Goal: Obtain resource: Obtain resource

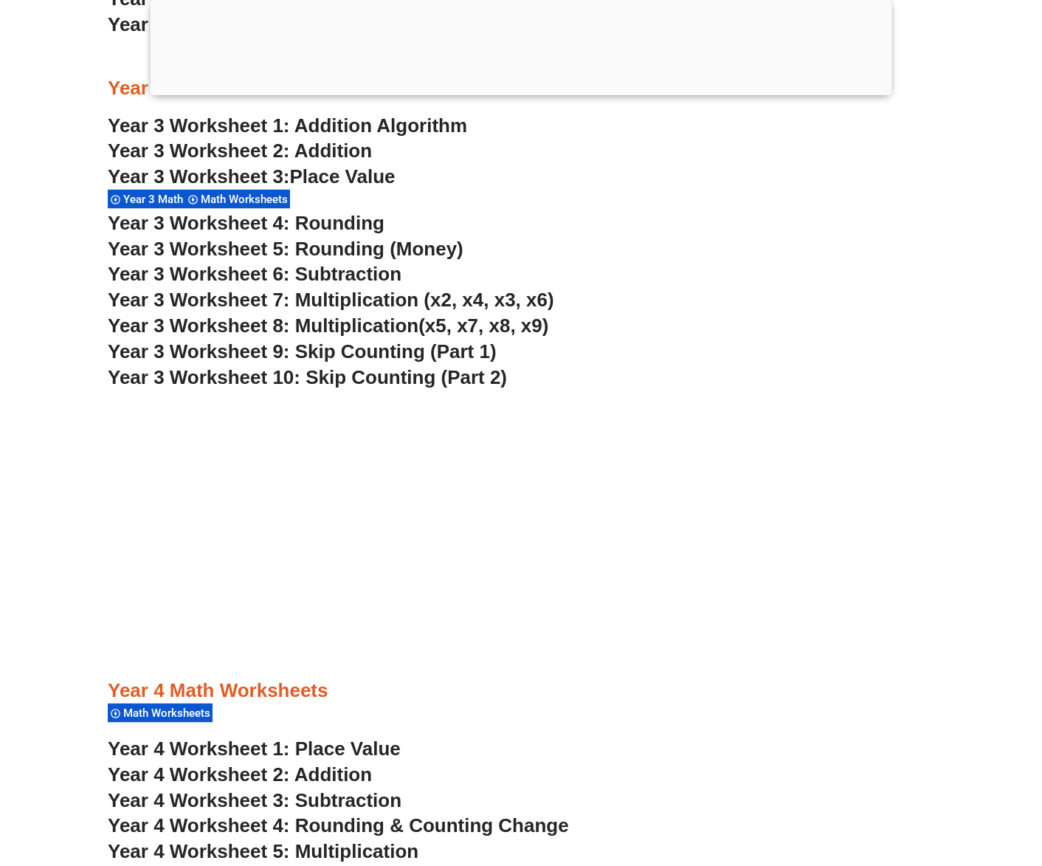
scroll to position [1029, 0]
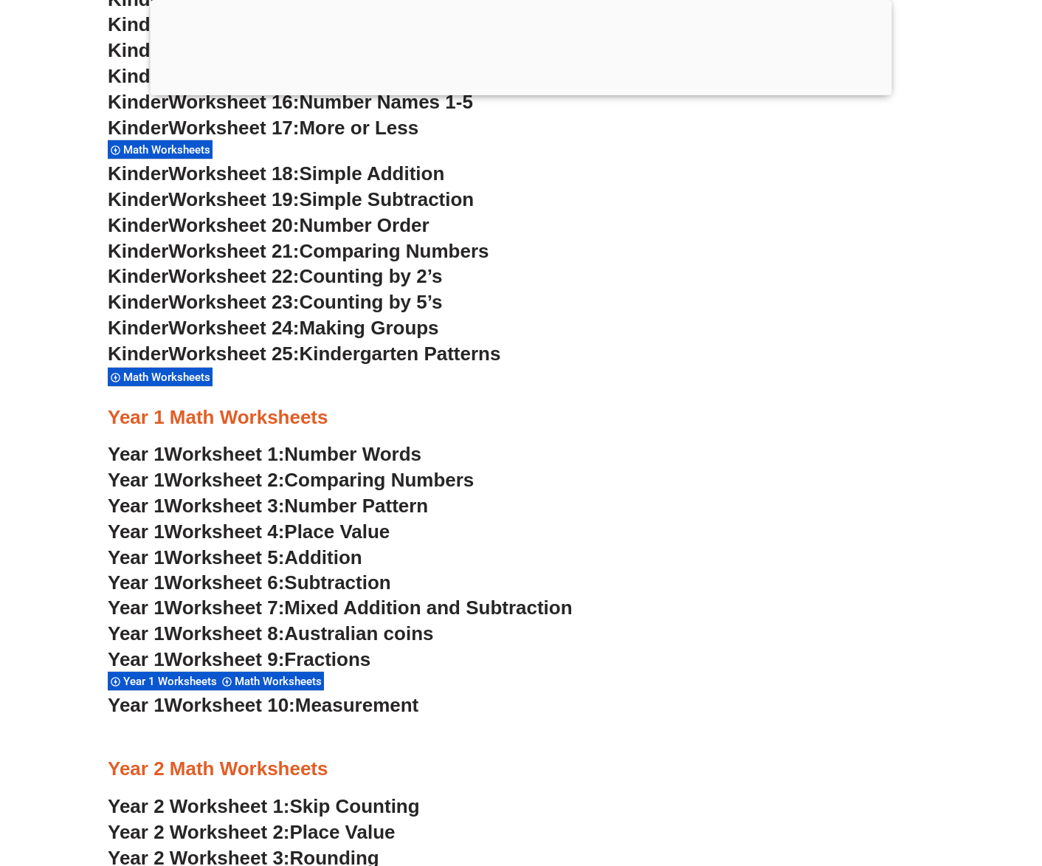
click at [356, 585] on span "Subtraction" at bounding box center [337, 582] width 106 height 22
click at [381, 448] on span "Number Words" at bounding box center [352, 454] width 137 height 22
click at [363, 484] on span "Comparing Numbers" at bounding box center [379, 480] width 190 height 22
click at [391, 510] on span "Number Pattern" at bounding box center [356, 506] width 144 height 22
click at [350, 529] on span "Place Value" at bounding box center [337, 531] width 106 height 22
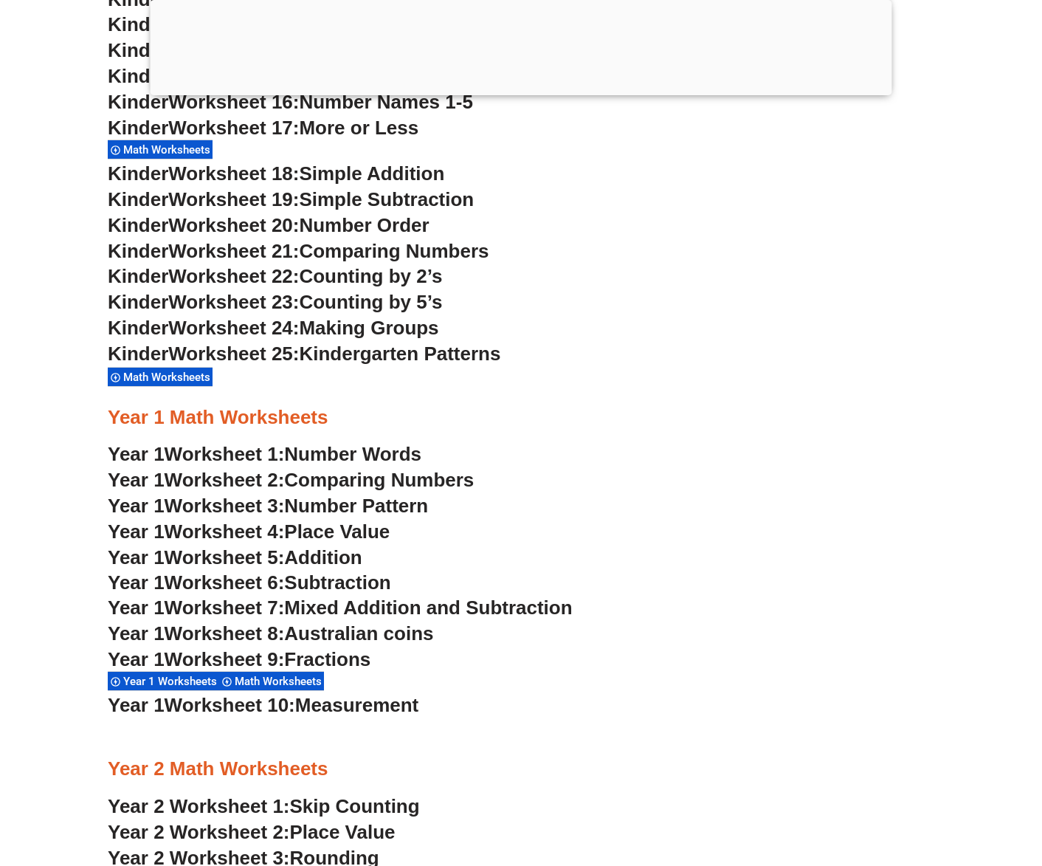
click at [394, 611] on span "Mixed Addition and Subtraction" at bounding box center [428, 608] width 288 height 22
click at [347, 654] on span "Fractions" at bounding box center [327, 659] width 86 height 22
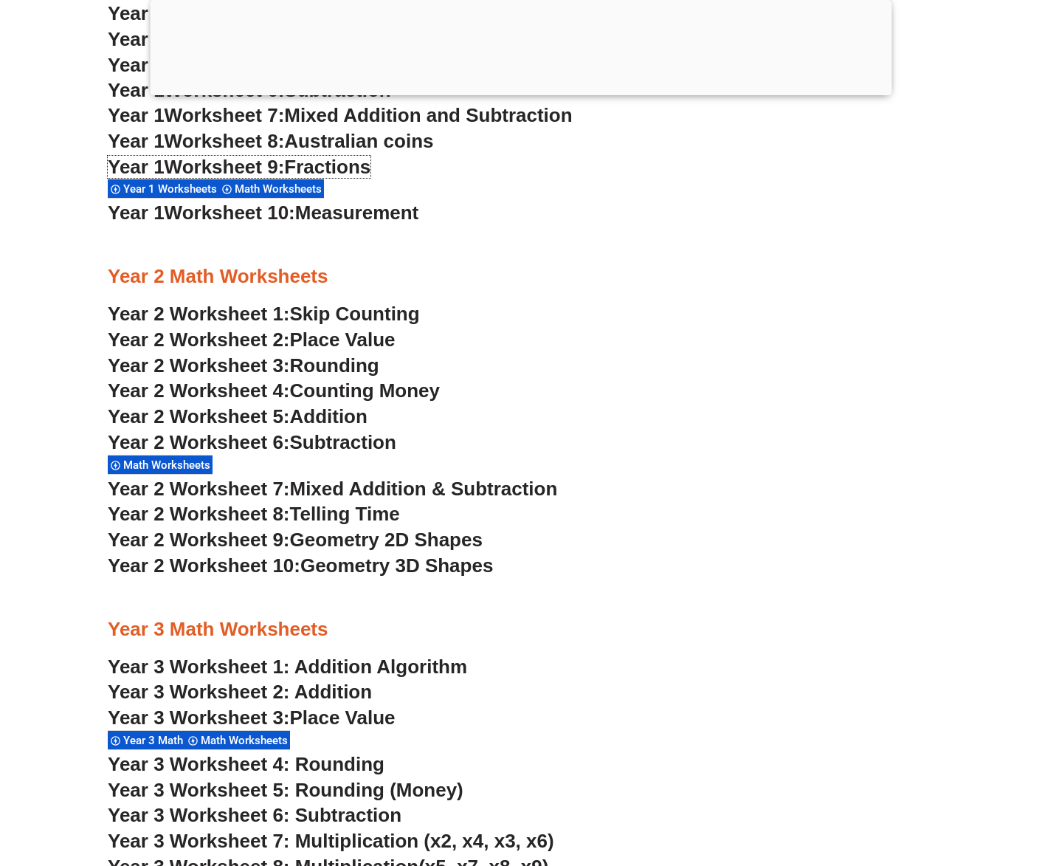
scroll to position [1546, 0]
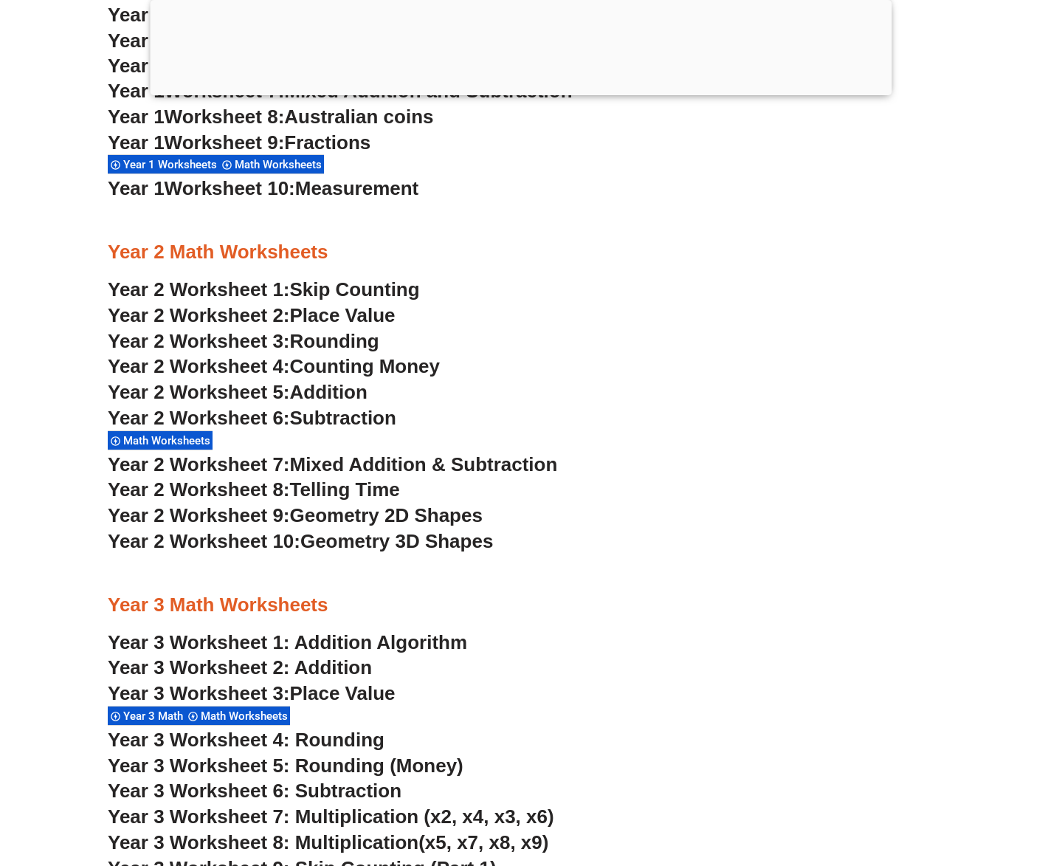
click at [309, 391] on span "Addition" at bounding box center [329, 392] width 78 height 22
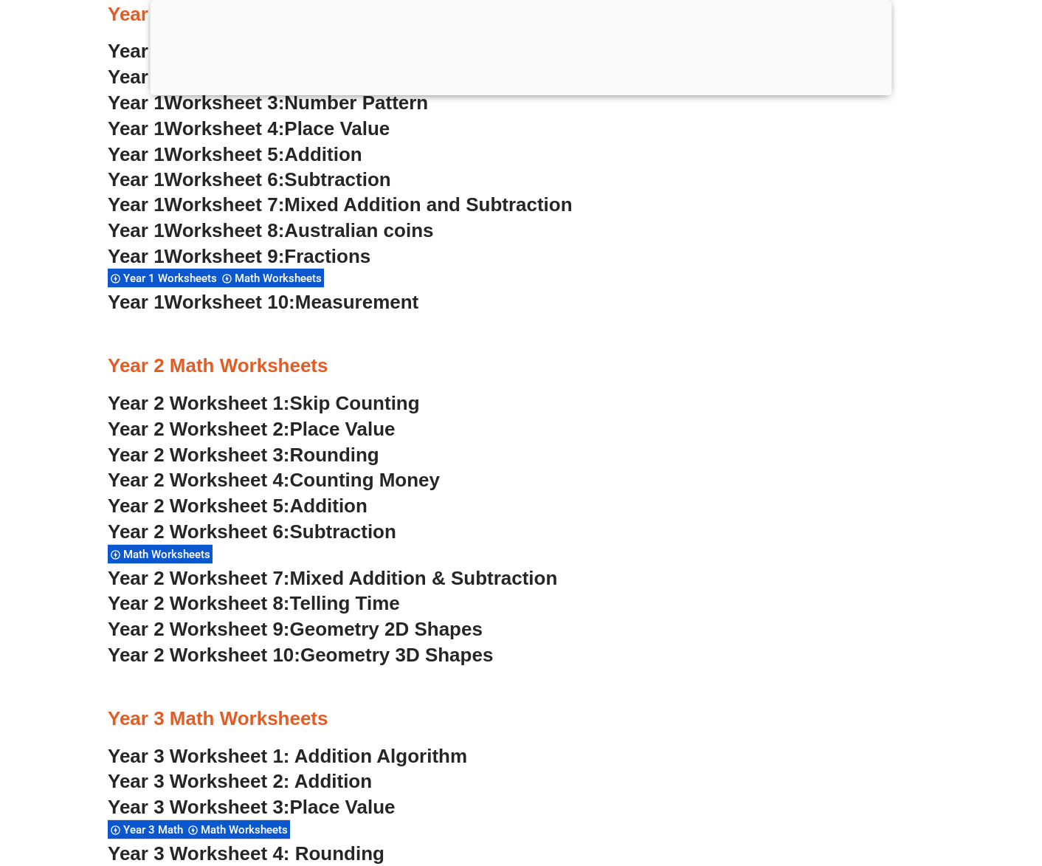
click at [345, 605] on span "Telling Time" at bounding box center [345, 603] width 110 height 22
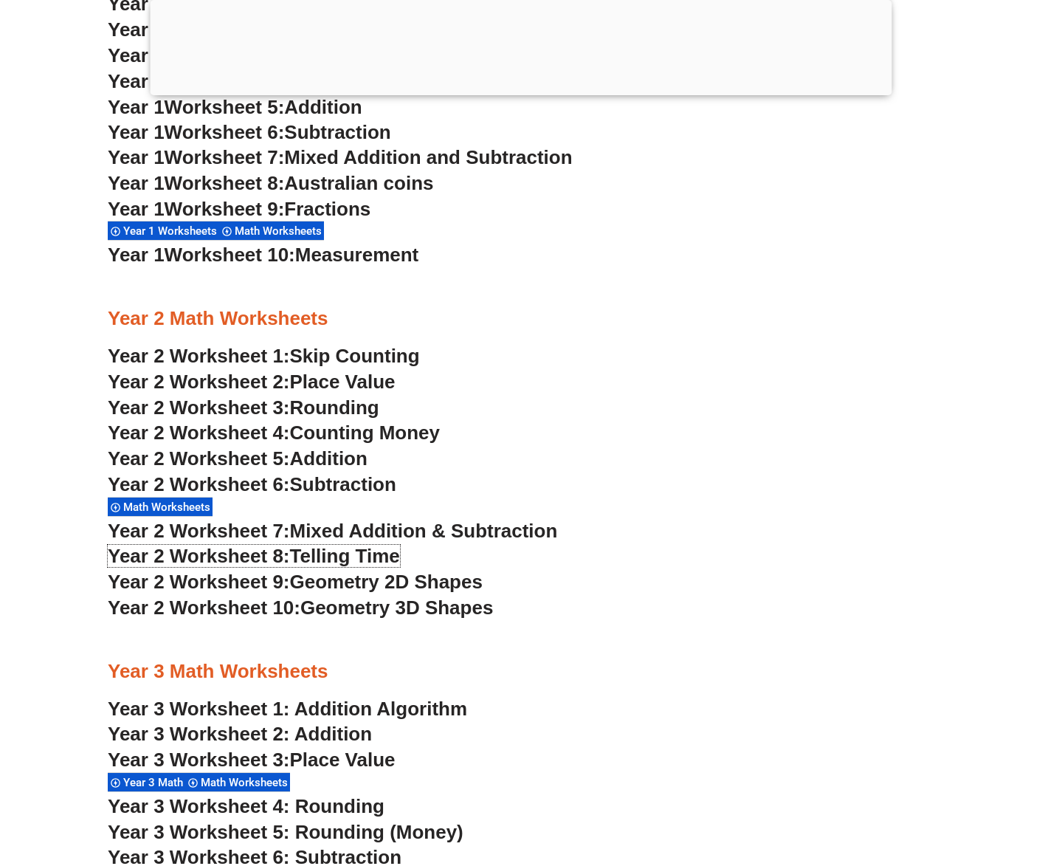
scroll to position [1620, 0]
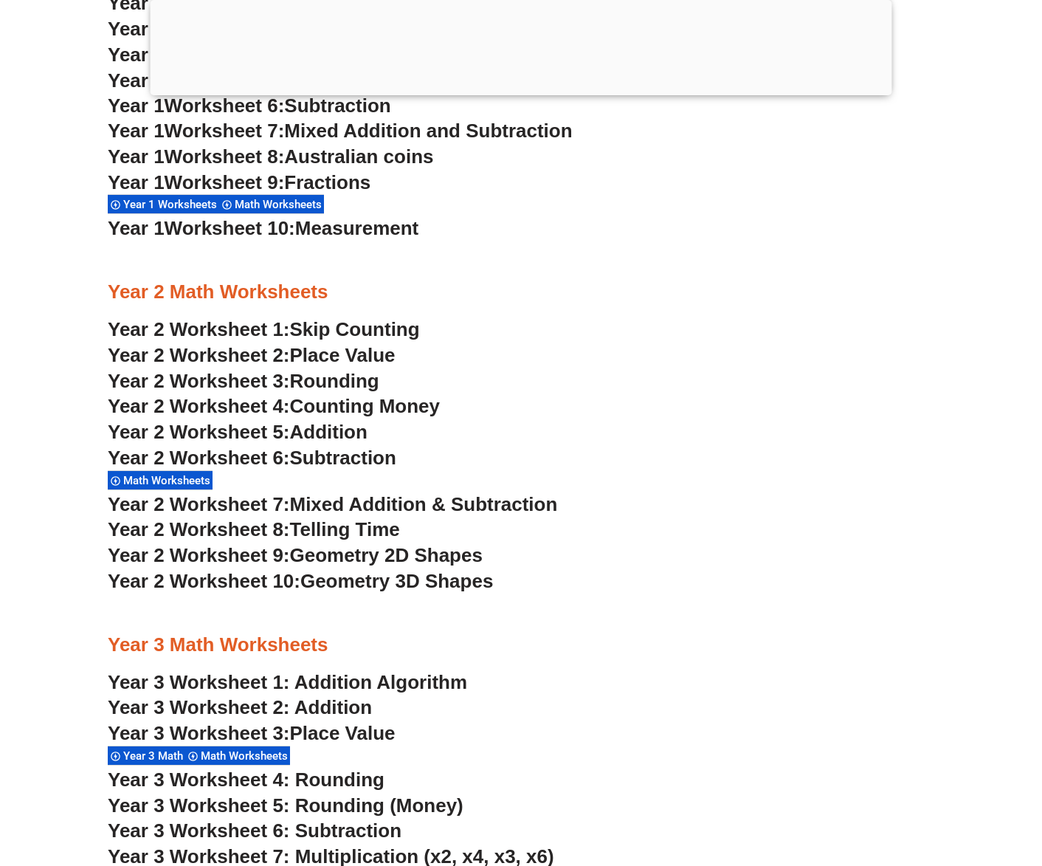
click at [340, 458] on span "Subtraction" at bounding box center [343, 458] width 106 height 22
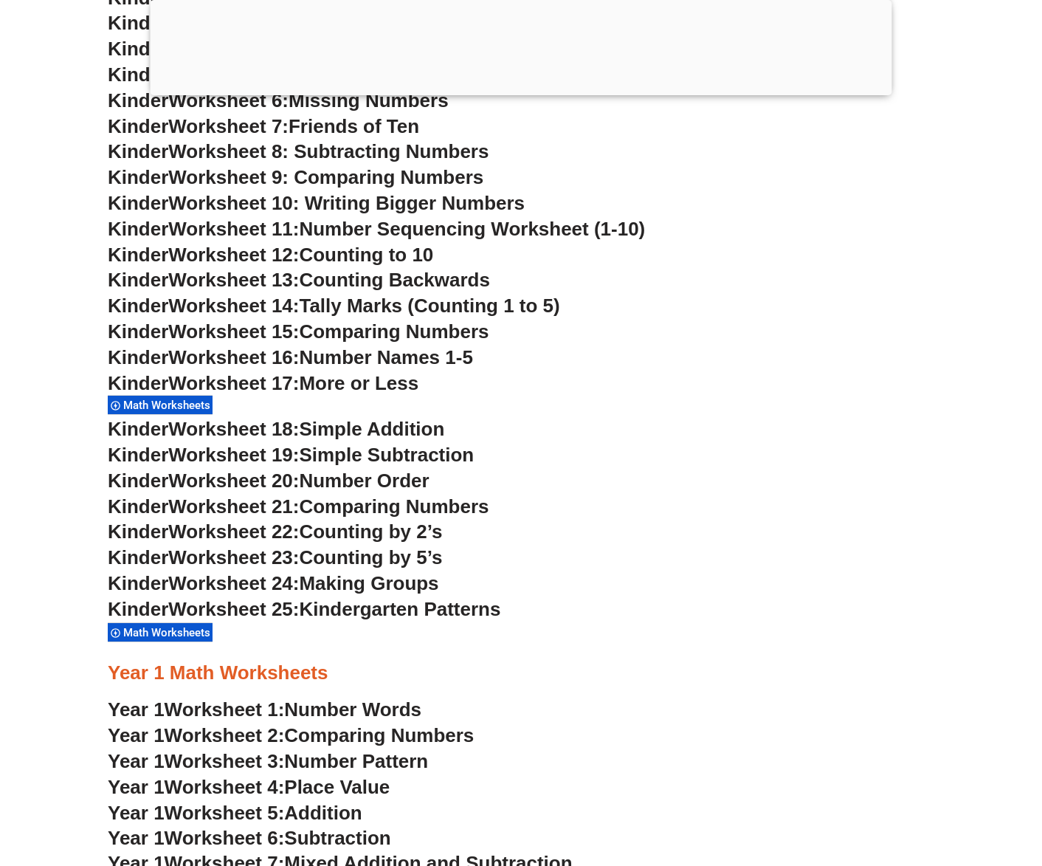
scroll to position [881, 0]
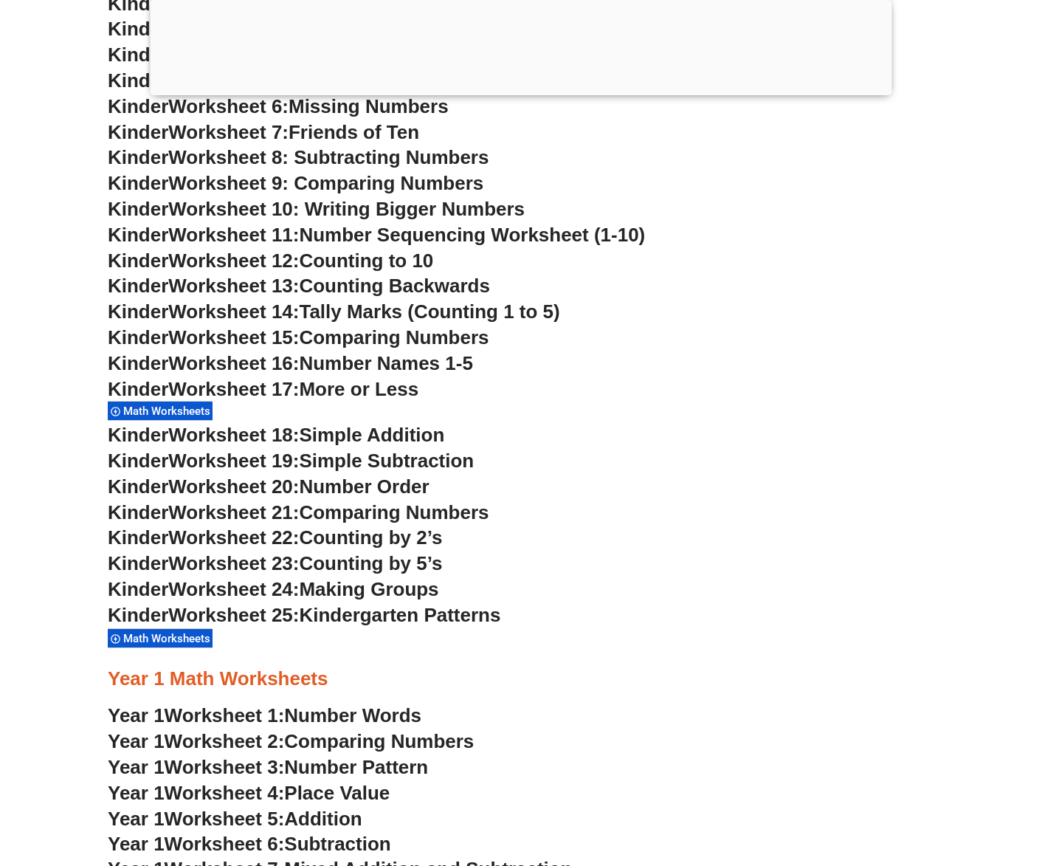
click at [237, 440] on span "Worksheet 18:" at bounding box center [233, 435] width 131 height 22
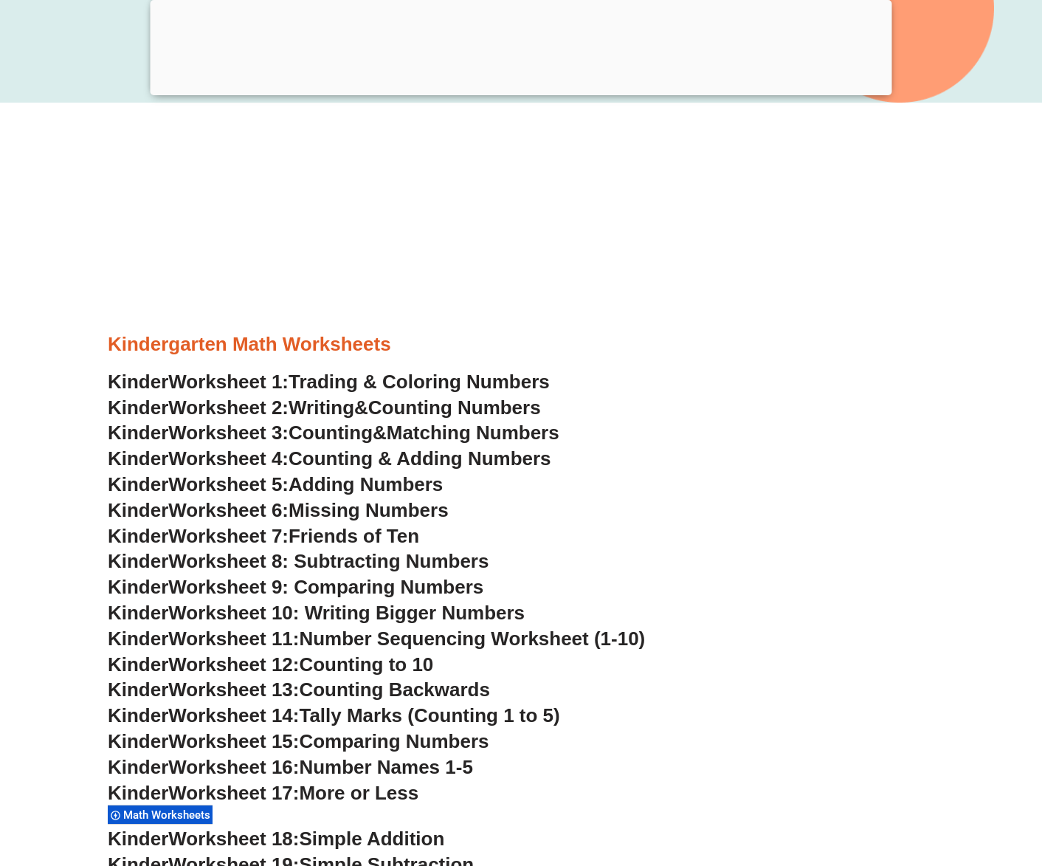
scroll to position [512, 0]
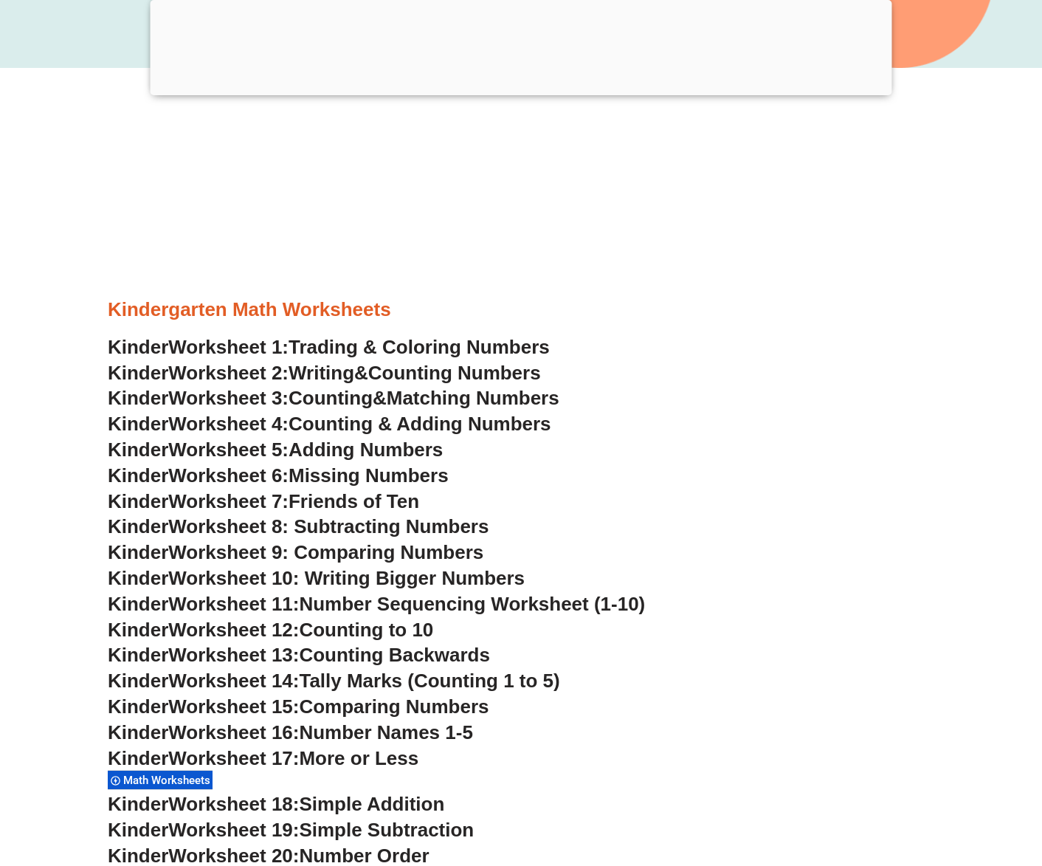
click at [330, 451] on span "Adding Numbers" at bounding box center [366, 450] width 154 height 22
click at [384, 499] on span "Friends of Ten" at bounding box center [354, 501] width 131 height 22
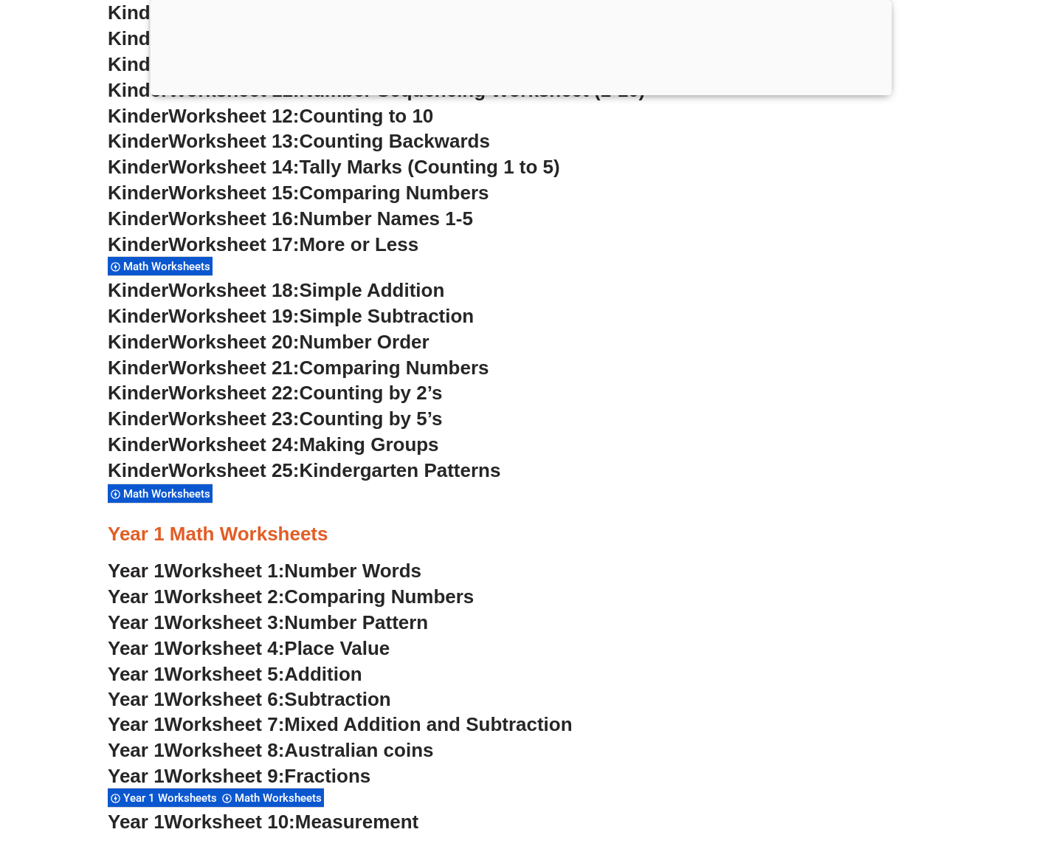
scroll to position [1029, 0]
